Goal: Information Seeking & Learning: Learn about a topic

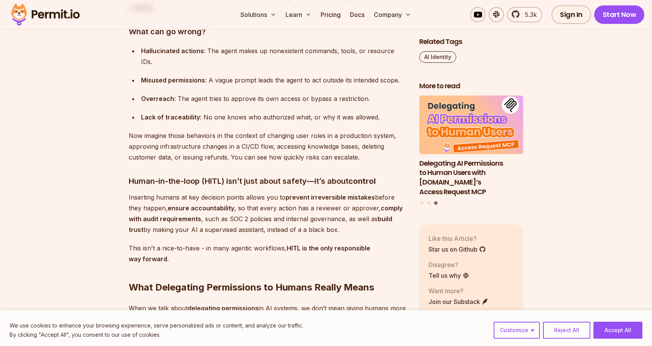
scroll to position [963, 0]
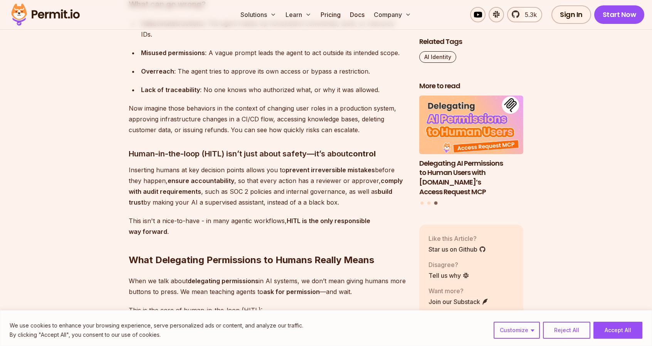
click at [321, 166] on strong "prevent irreversible mistakes" at bounding box center [330, 170] width 89 height 8
copy strong "irreversible"
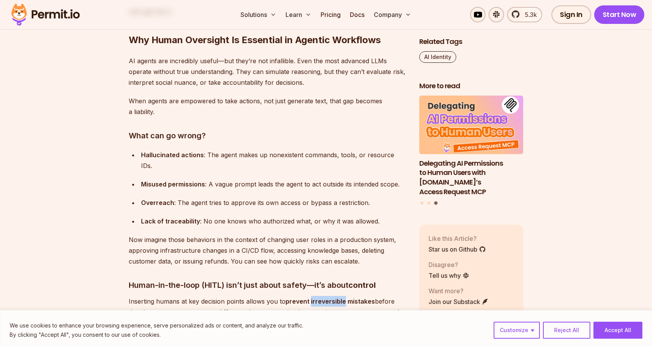
scroll to position [809, 0]
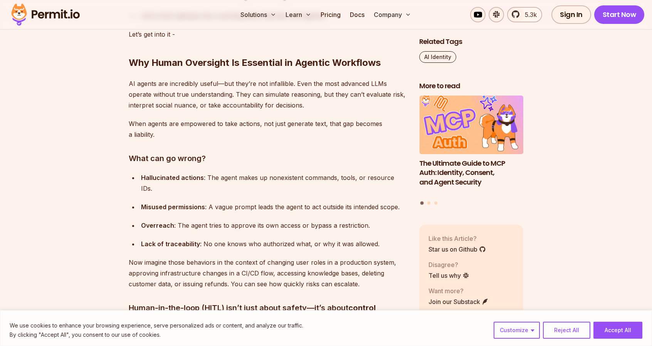
click at [155, 178] on strong "Hallucinated actions" at bounding box center [172, 178] width 63 height 8
copy strong "Hallucinated"
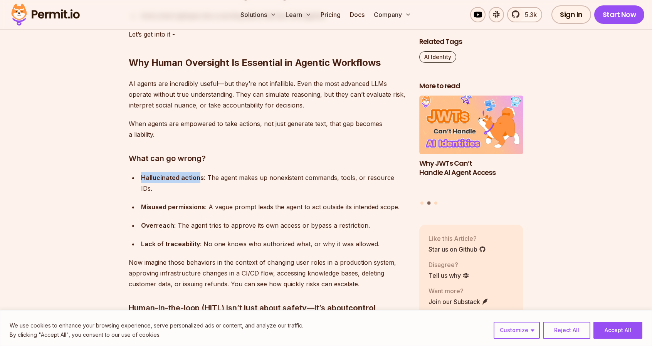
drag, startPoint x: 200, startPoint y: 176, endPoint x: 119, endPoint y: 131, distance: 92.0
click at [136, 178] on ul "Hallucinated actions : The agent makes up nonexistent commands, tools, or resou…" at bounding box center [268, 210] width 278 height 77
copy strong "Hallucinated action"
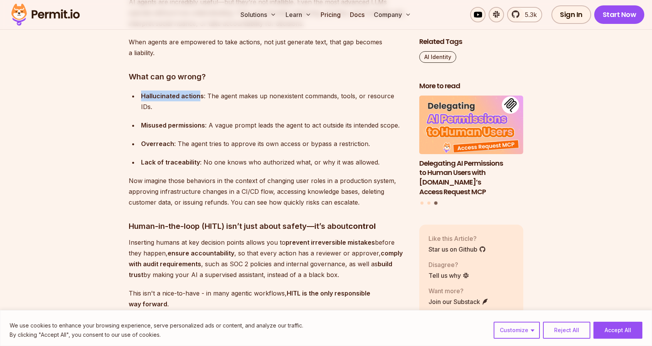
scroll to position [925, 0]
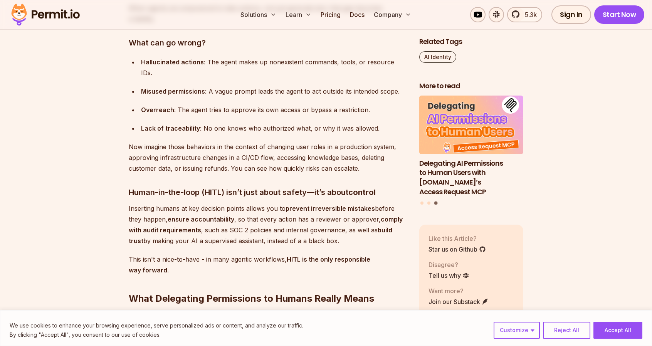
click at [198, 215] on strong "ensure accountability" at bounding box center [201, 219] width 67 height 8
click at [199, 215] on strong "ensure accountability" at bounding box center [201, 219] width 67 height 8
copy strong "accountability"
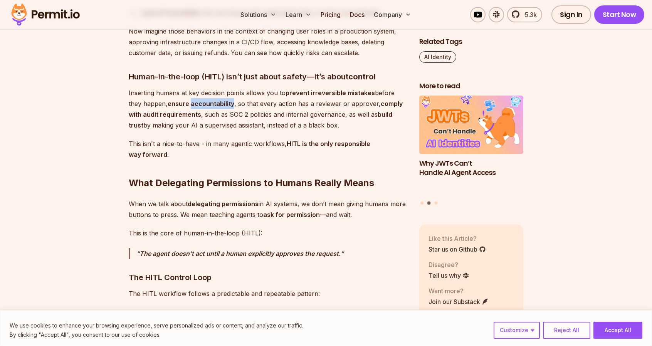
scroll to position [1079, 0]
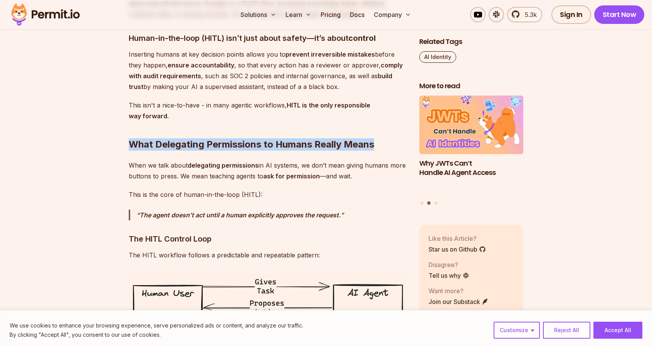
drag, startPoint x: 127, startPoint y: 136, endPoint x: 400, endPoint y: 127, distance: 273.3
copy h2 "What Delegating Permissions to Humans Really Means"
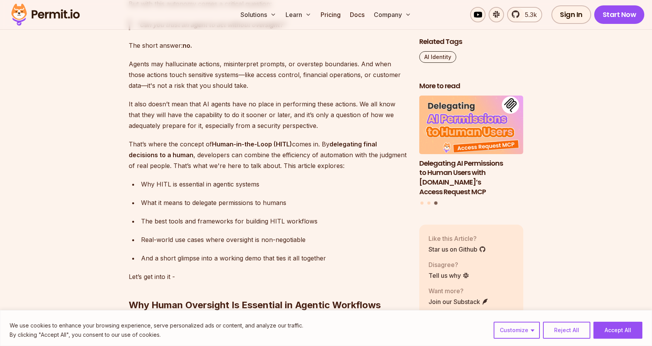
scroll to position [539, 0]
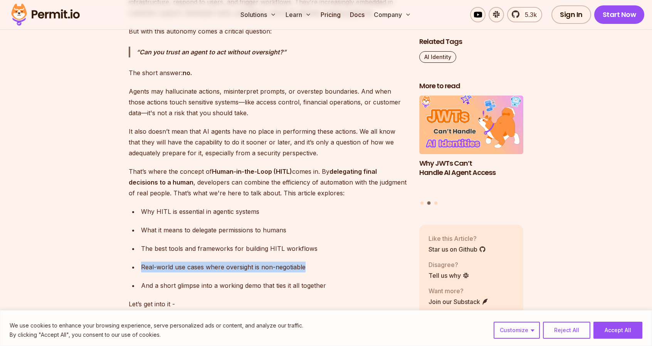
drag, startPoint x: 305, startPoint y: 268, endPoint x: 138, endPoint y: 270, distance: 166.8
click at [139, 270] on li "Real-world use cases where oversight is non-negotiable" at bounding box center [273, 267] width 268 height 11
copy div "Real-world use cases where oversight is non-negotiable"
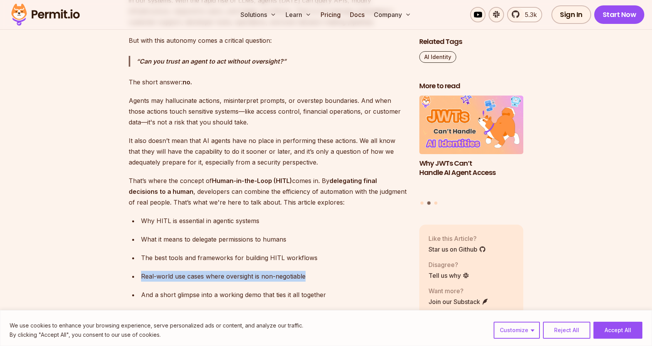
scroll to position [501, 0]
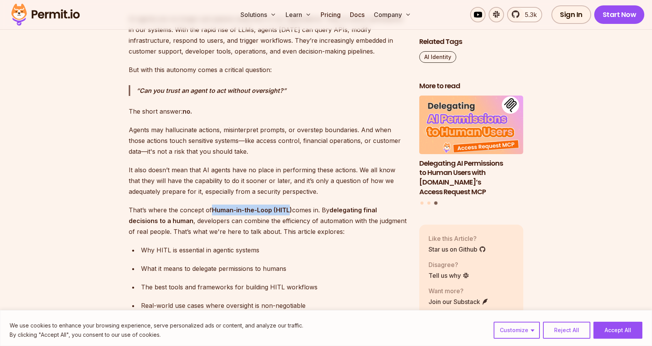
drag, startPoint x: 214, startPoint y: 210, endPoint x: 289, endPoint y: 210, distance: 75.5
click at [289, 210] on strong "Human-in-the-Loop (HITL)" at bounding box center [252, 210] width 80 height 8
drag, startPoint x: 292, startPoint y: 212, endPoint x: 211, endPoint y: 214, distance: 80.6
click at [211, 214] on p "That’s where the concept of Human-in-the-Loop (HITL) comes in. By delegating fi…" at bounding box center [268, 221] width 278 height 32
copy strong "Human-in-the-Loop (HITL)"
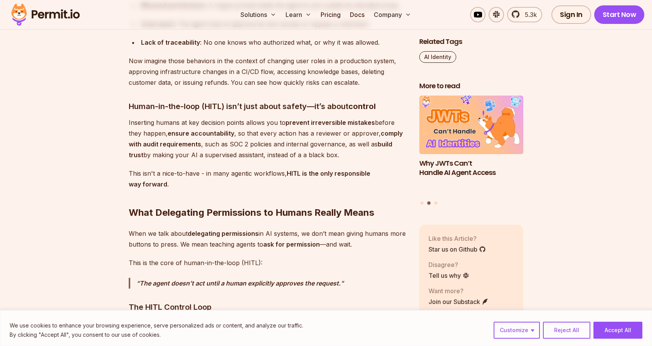
scroll to position [1040, 0]
